Goal: Information Seeking & Learning: Learn about a topic

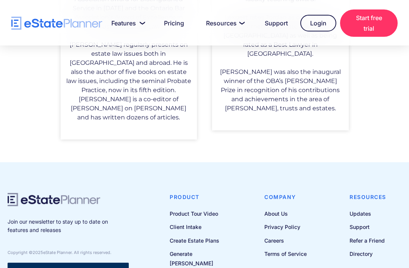
scroll to position [709, 0]
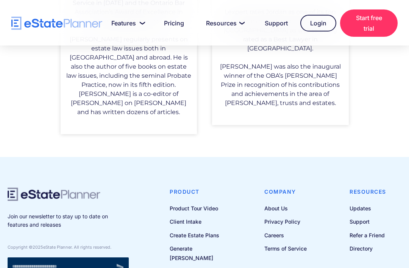
click at [200, 266] on link "Plans & Pricing" at bounding box center [203, 270] width 67 height 9
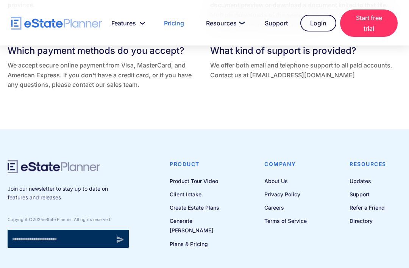
scroll to position [1806, 0]
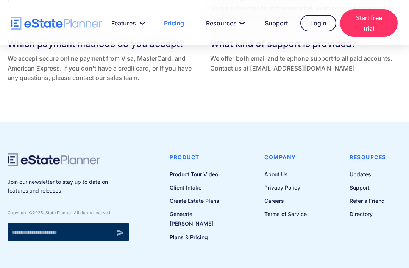
click at [207, 205] on link "Create Estate Plans" at bounding box center [203, 200] width 67 height 9
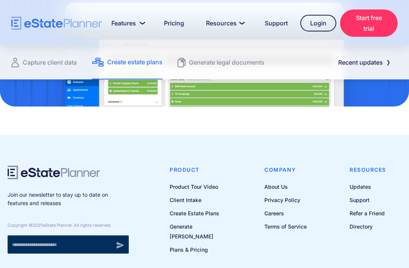
scroll to position [1109, 0]
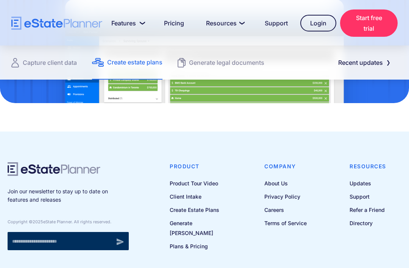
click at [192, 179] on link "Product Tour Video" at bounding box center [203, 182] width 67 height 9
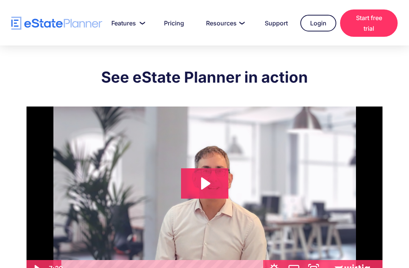
click at [203, 183] on icon "Play Video: eState Product Demo Video" at bounding box center [205, 183] width 9 height 12
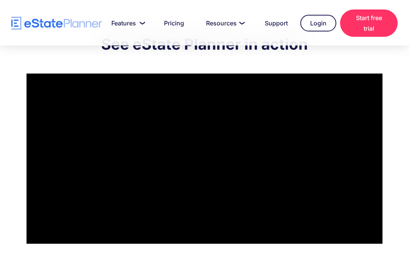
scroll to position [34, 0]
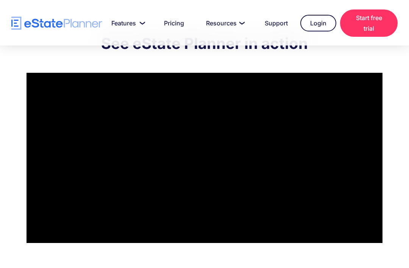
click at [404, 106] on div "See eState Planner in action Tap for sound @keyframes VOLUME_SMALL_WAVE_FLASH {…" at bounding box center [204, 137] width 409 height 250
click at [219, 214] on div at bounding box center [205, 158] width 356 height 170
click at [273, 233] on icon "Show settings menu" at bounding box center [274, 234] width 9 height 9
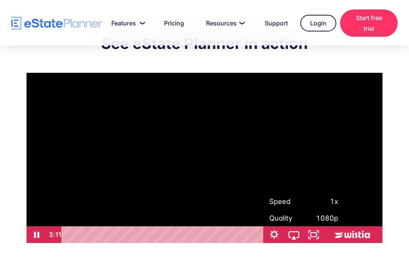
click at [275, 234] on icon "Hide settings menu" at bounding box center [274, 234] width 20 height 17
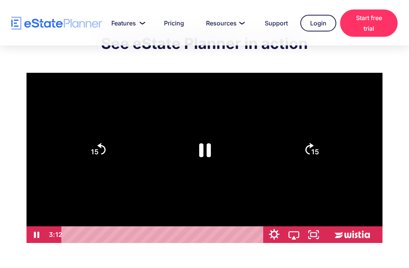
click at [273, 237] on icon "Show settings menu" at bounding box center [274, 234] width 11 height 11
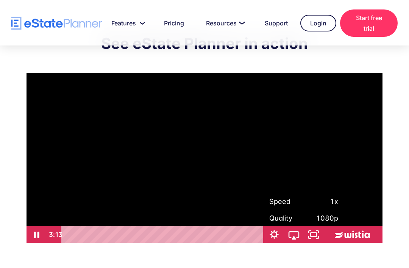
click at [333, 201] on span "1x" at bounding box center [321, 201] width 34 height 17
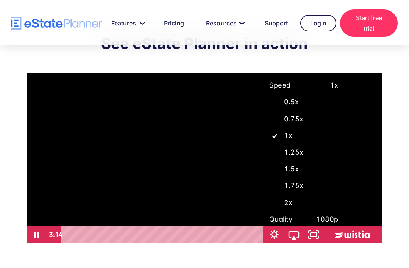
click at [292, 171] on label "1.5x" at bounding box center [303, 168] width 79 height 17
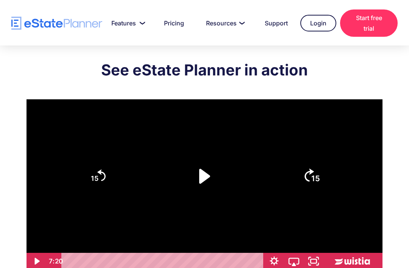
scroll to position [0, 0]
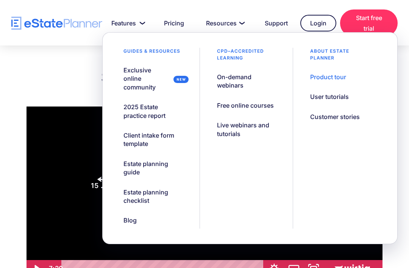
click at [141, 136] on div "Client intake form template" at bounding box center [153, 139] width 59 height 17
click at [143, 191] on div "Estate planning checklist" at bounding box center [153, 196] width 59 height 17
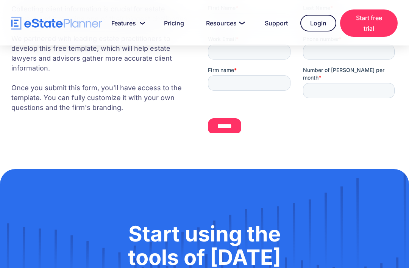
scroll to position [168, 0]
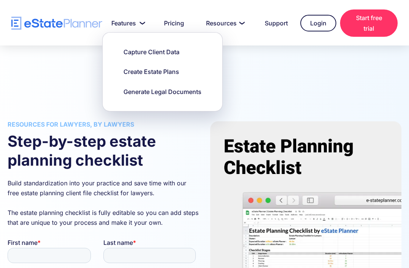
click at [175, 22] on link "Pricing" at bounding box center [174, 23] width 38 height 15
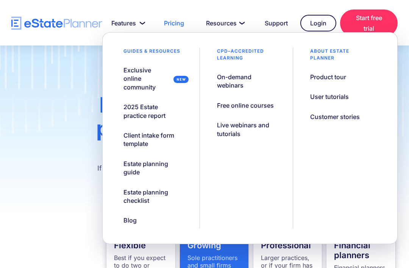
click at [241, 105] on div "Free online courses" at bounding box center [245, 105] width 57 height 8
click at [335, 97] on div "User tutorials" at bounding box center [329, 96] width 39 height 8
click at [62, 23] on img "home" at bounding box center [56, 23] width 91 height 13
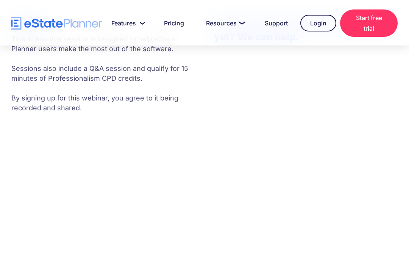
scroll to position [281, 0]
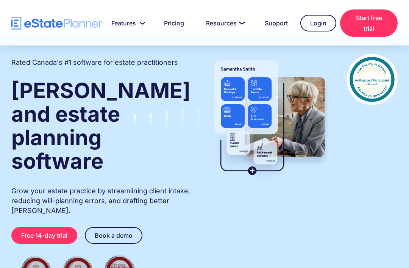
scroll to position [43, 0]
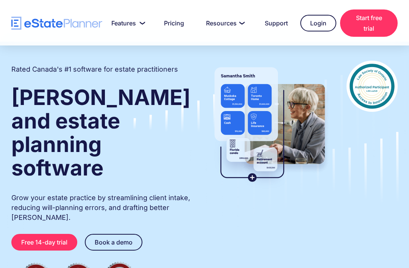
click at [378, 84] on img at bounding box center [372, 86] width 51 height 51
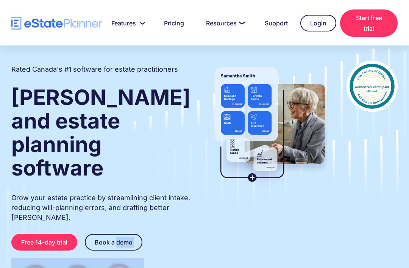
click at [370, 90] on img at bounding box center [372, 86] width 51 height 51
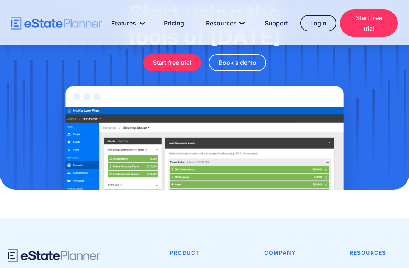
scroll to position [2521, 0]
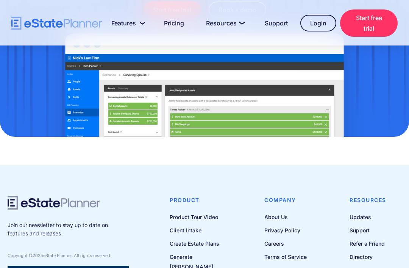
click at [358, 212] on link "Updates" at bounding box center [368, 216] width 37 height 9
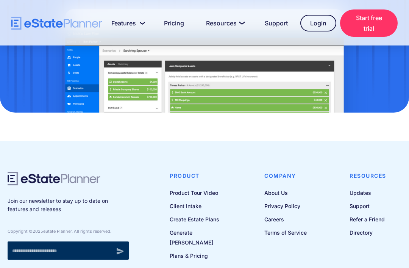
click at [359, 201] on link "Support" at bounding box center [368, 205] width 37 height 9
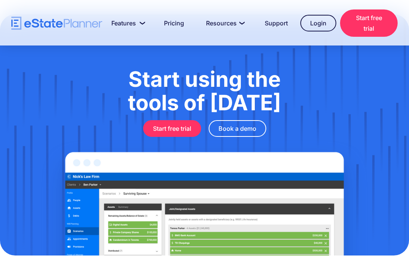
scroll to position [2521, 0]
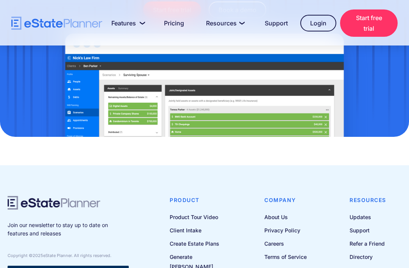
click at [277, 252] on link "Terms of Service" at bounding box center [285, 256] width 42 height 9
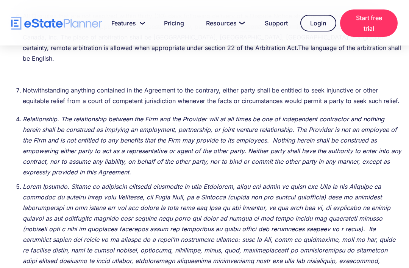
scroll to position [4798, 0]
